Goal: Task Accomplishment & Management: Use online tool/utility

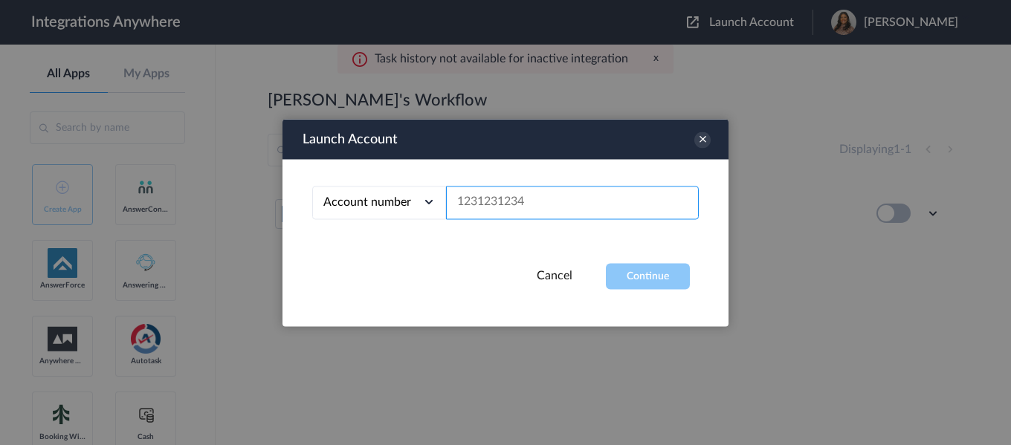
click at [631, 200] on input "text" at bounding box center [572, 202] width 253 height 33
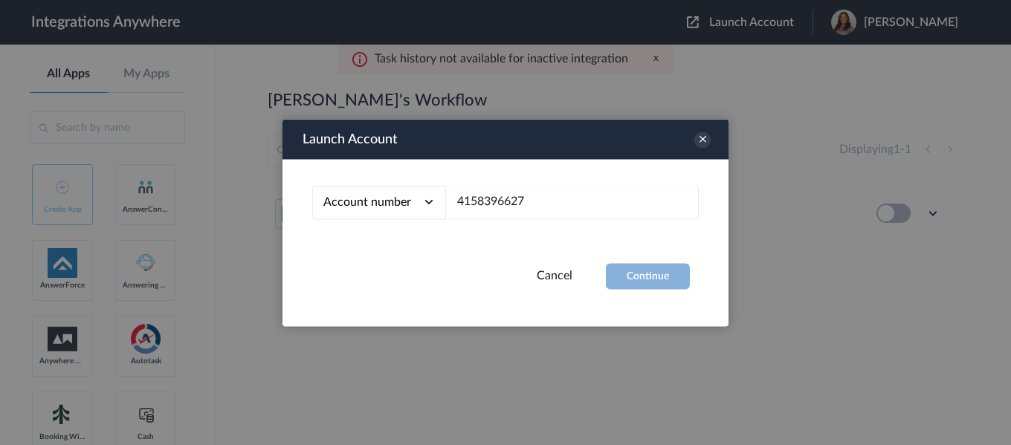
click at [646, 279] on button "Continue" at bounding box center [648, 276] width 84 height 26
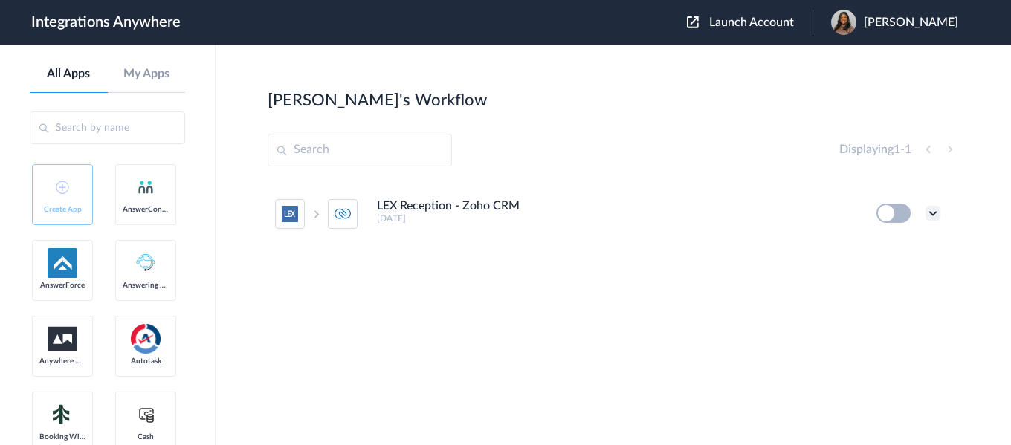
click at [940, 212] on icon at bounding box center [933, 213] width 15 height 15
click at [892, 252] on li "Edit" at bounding box center [892, 248] width 97 height 28
click at [768, 23] on span "Launch Account" at bounding box center [751, 22] width 85 height 12
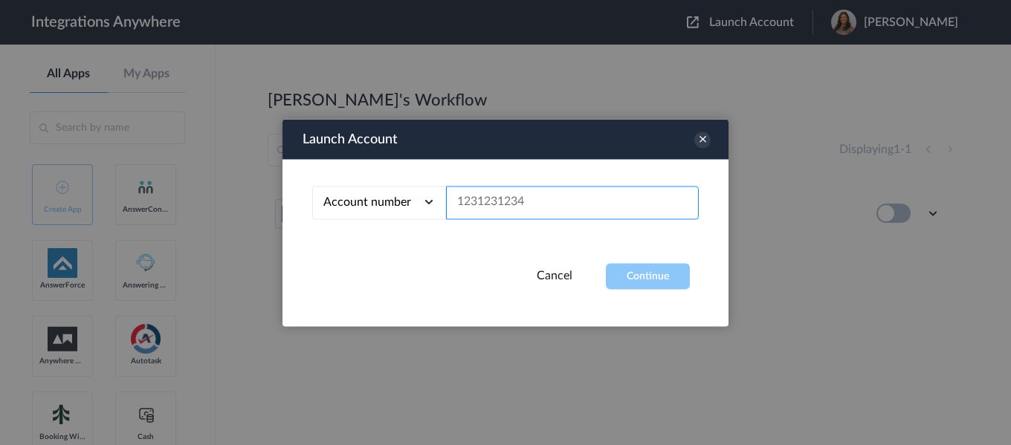
paste input "4158396627"
type input "4158396627"
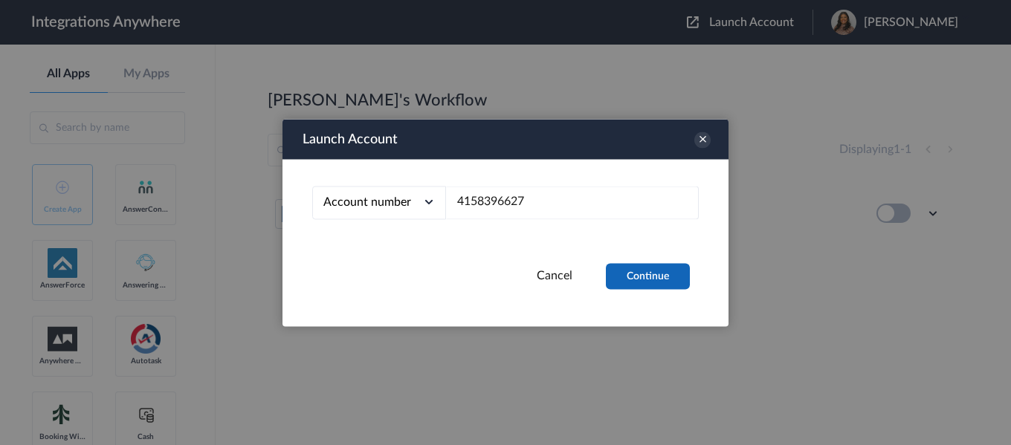
click at [639, 275] on button "Continue" at bounding box center [648, 276] width 84 height 26
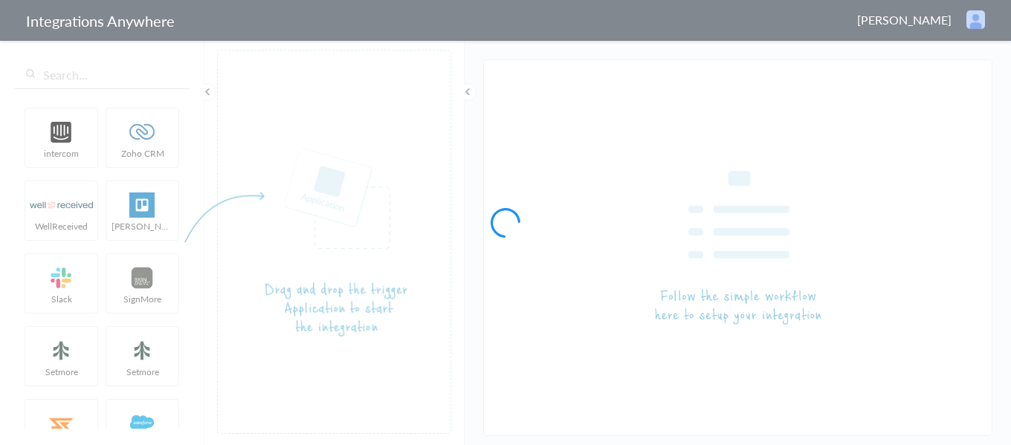
type input "LEX Reception - Zoho CRM"
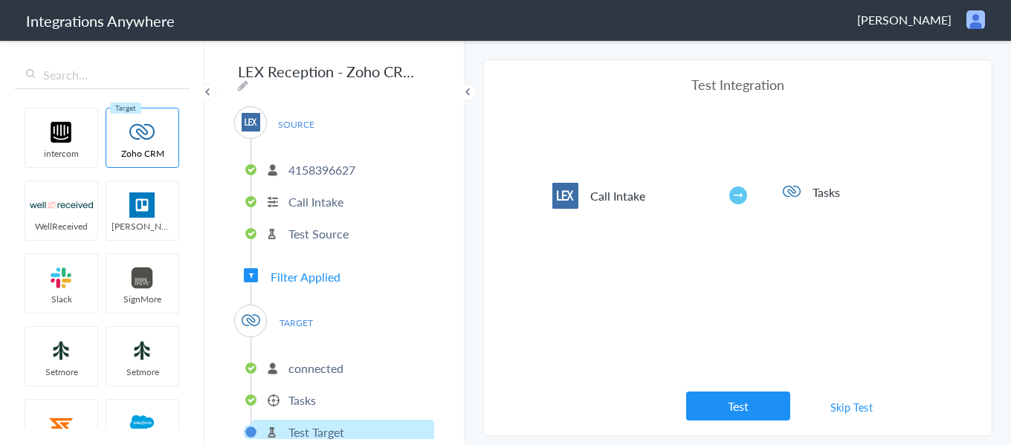
click at [298, 278] on span "Filter Applied" at bounding box center [306, 276] width 70 height 17
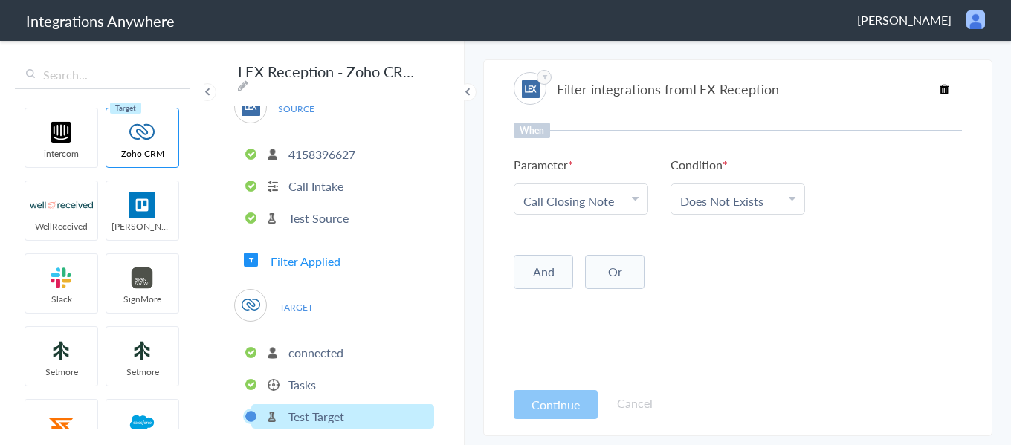
scroll to position [20, 0]
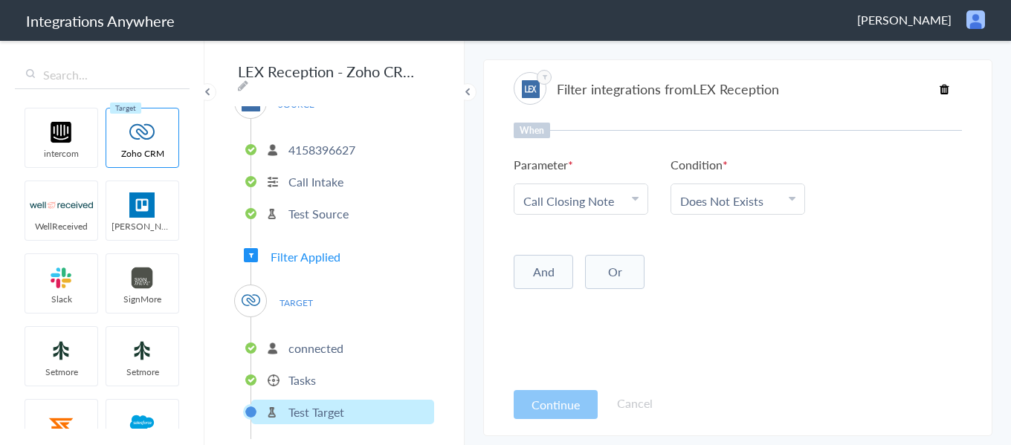
click at [312, 343] on p "connected" at bounding box center [315, 348] width 55 height 17
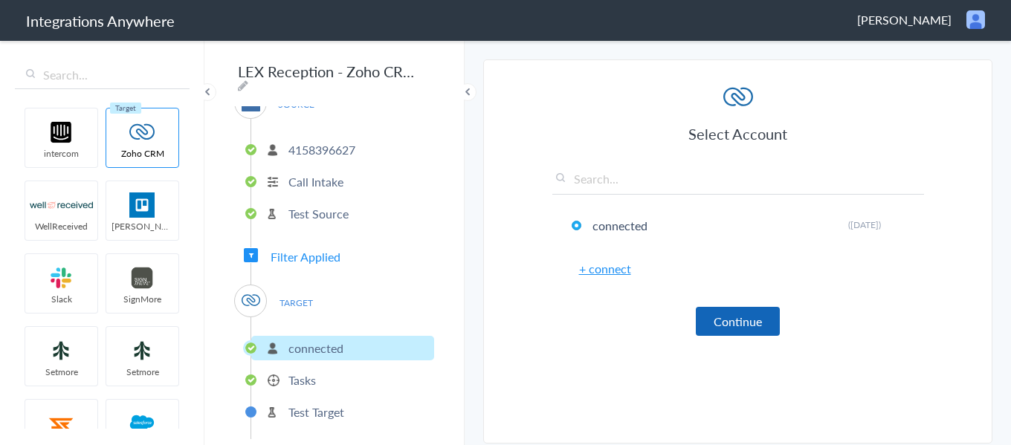
click at [722, 313] on button "Continue" at bounding box center [738, 321] width 84 height 29
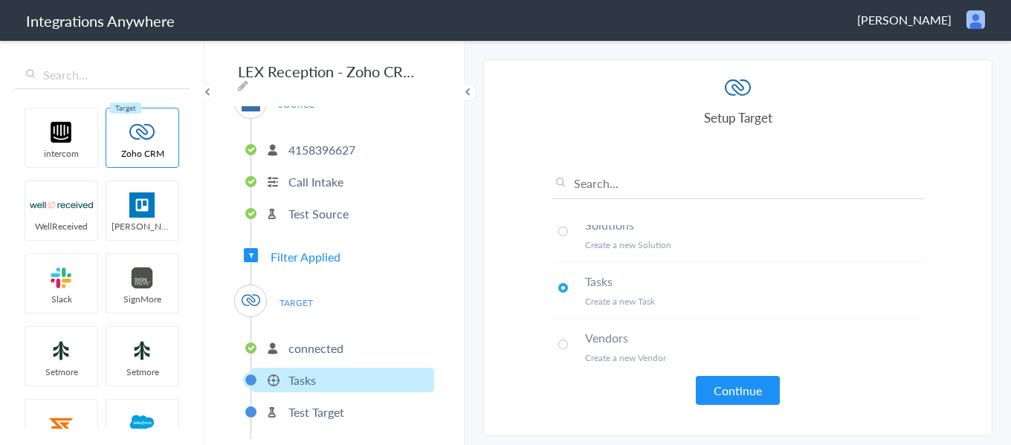
scroll to position [981, 0]
click at [735, 396] on button "Continue" at bounding box center [738, 390] width 84 height 29
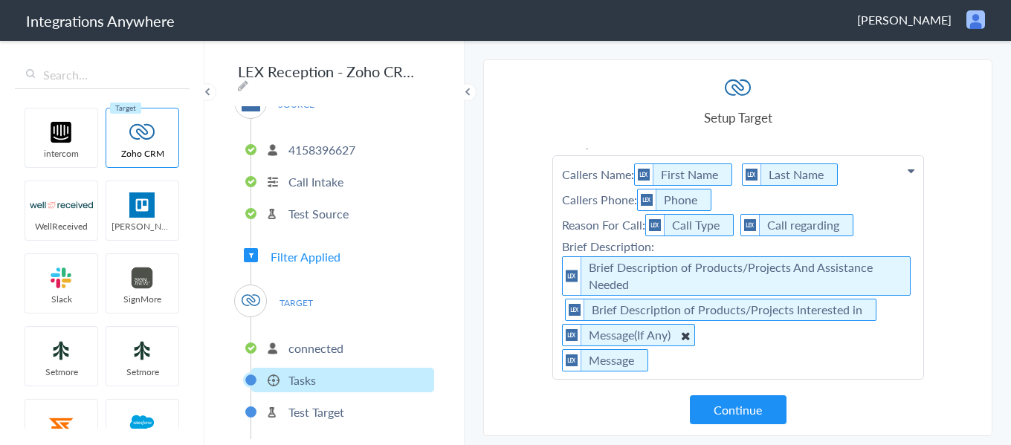
scroll to position [149, 0]
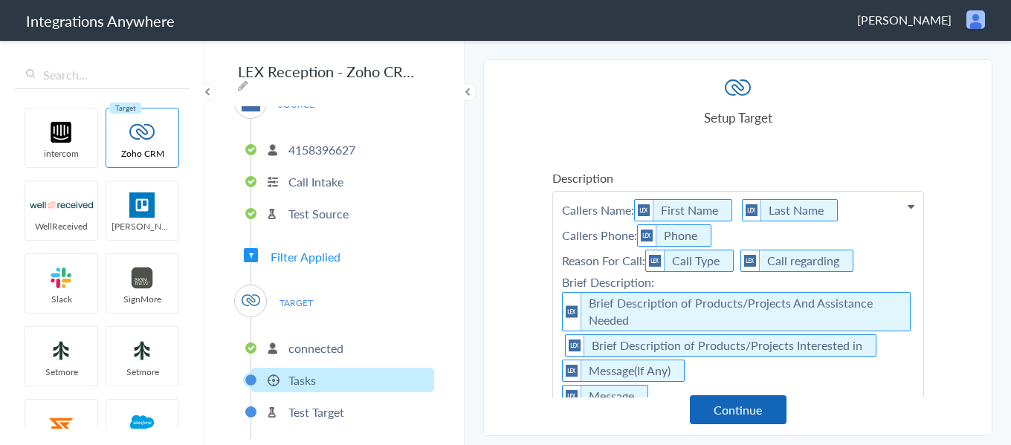
click at [723, 417] on button "Continue" at bounding box center [738, 410] width 97 height 29
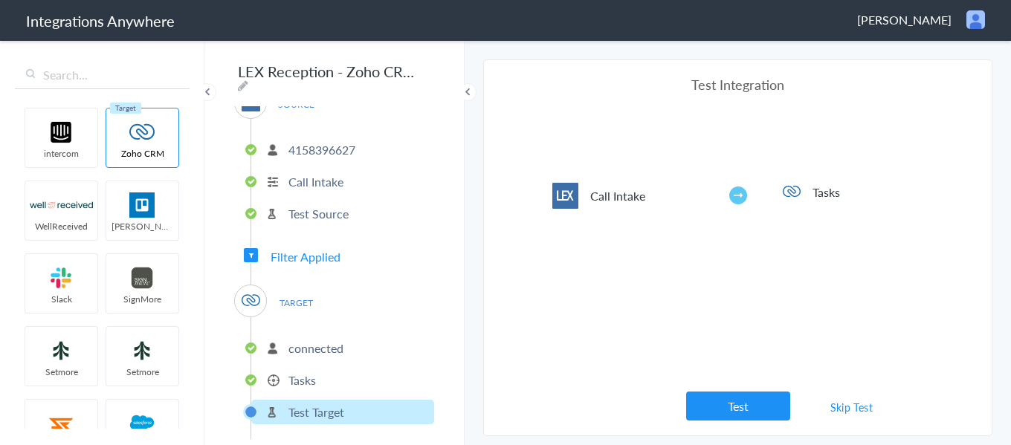
scroll to position [0, 0]
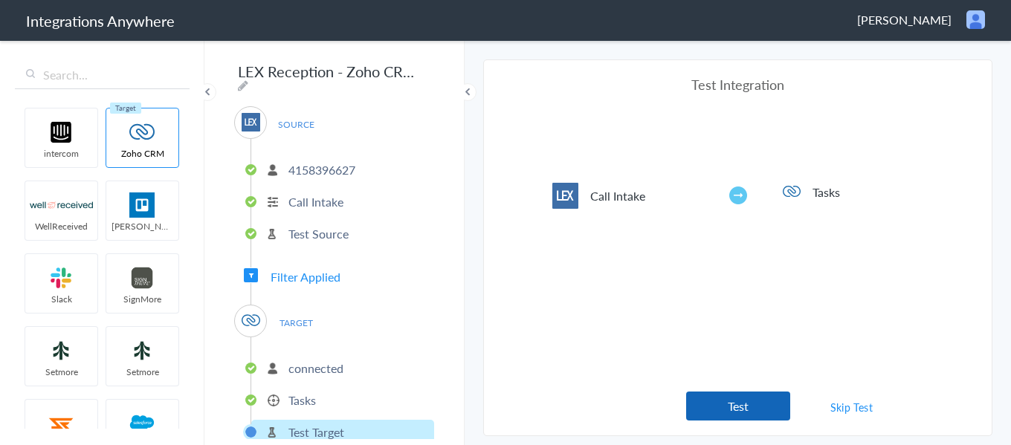
click at [741, 404] on button "Test" at bounding box center [738, 406] width 104 height 29
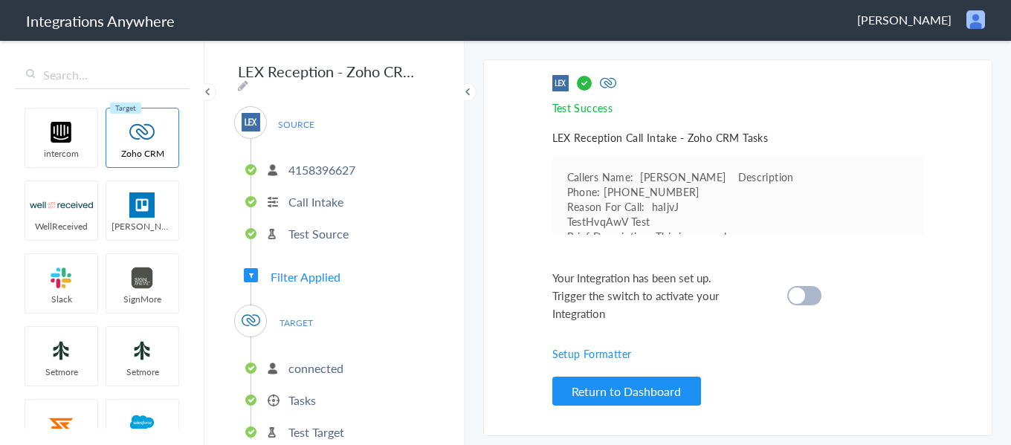
click at [802, 309] on div "Your Integration has been set up. Trigger the switch to activate your Integrati…" at bounding box center [719, 296] width 335 height 54
click at [802, 303] on div at bounding box center [804, 295] width 34 height 19
